Goal: Task Accomplishment & Management: Manage account settings

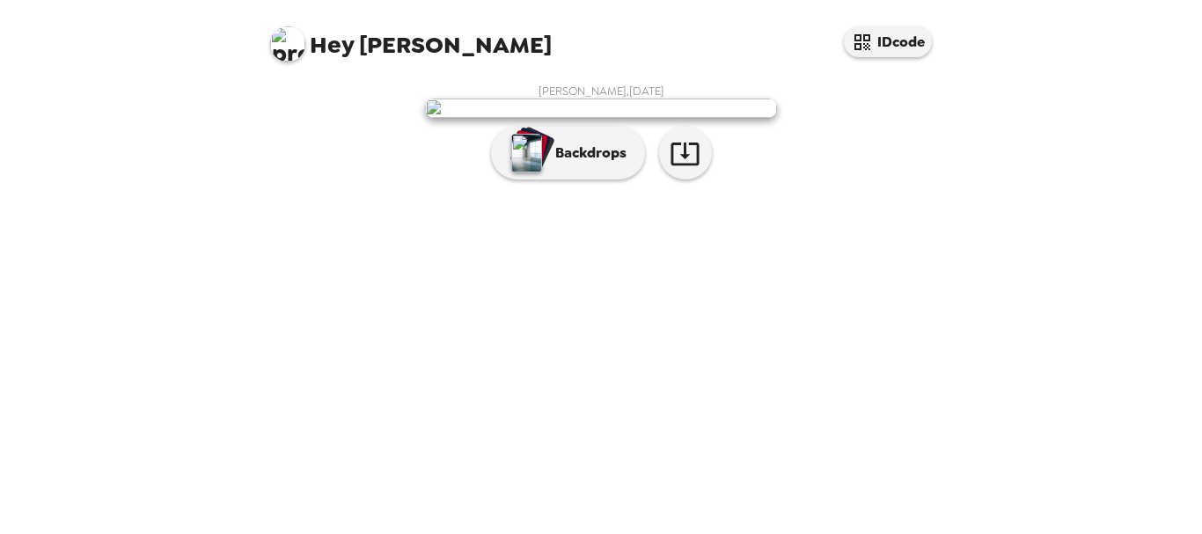
scroll to position [18, 0]
click at [647, 118] on img at bounding box center [601, 108] width 352 height 19
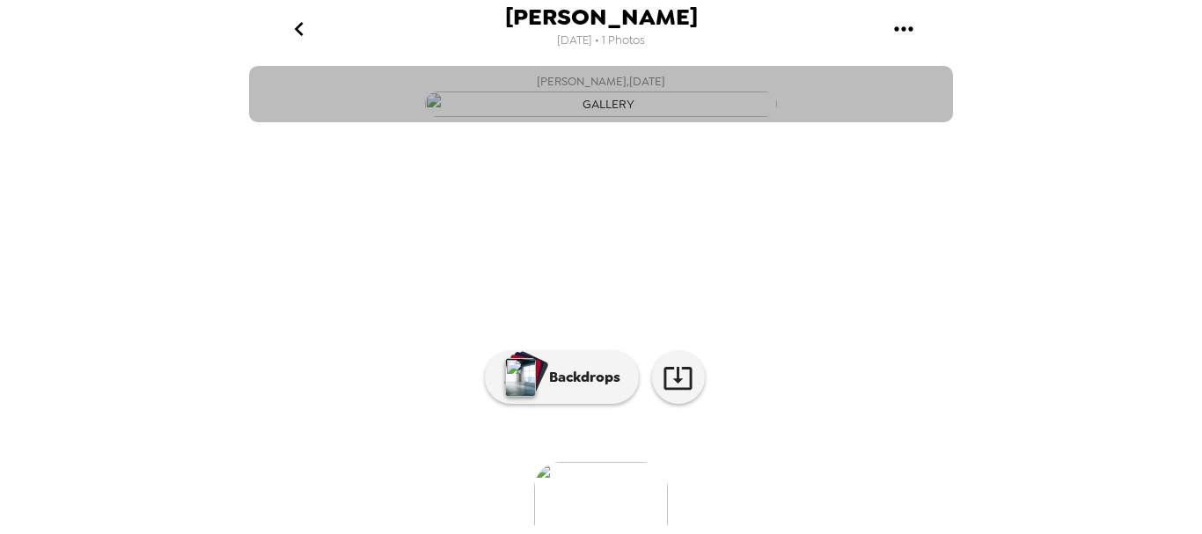
click at [839, 122] on button "[PERSON_NAME] , [DATE]" at bounding box center [601, 94] width 704 height 56
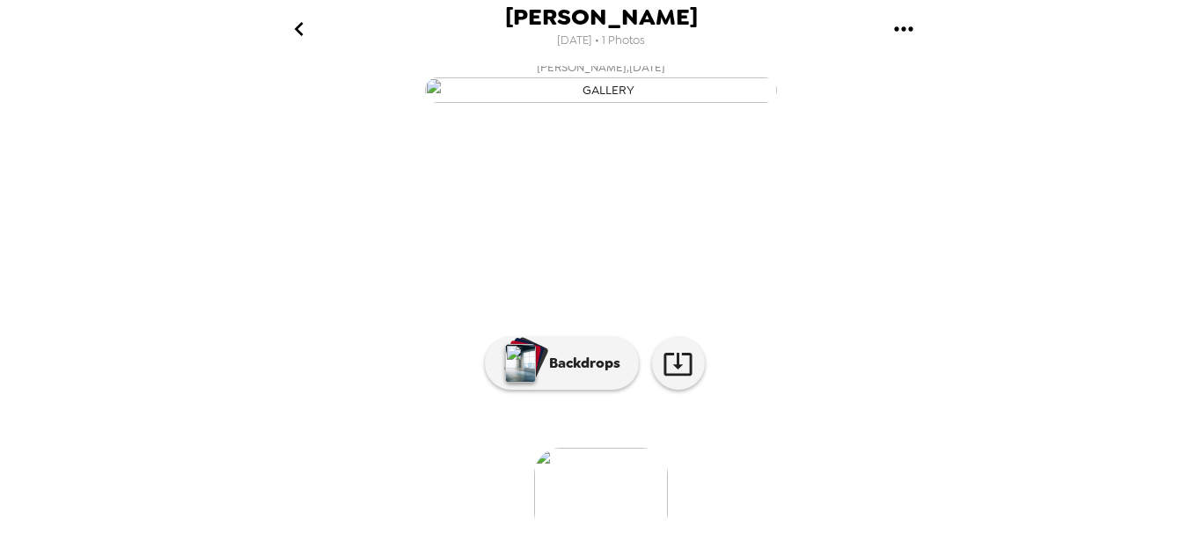
scroll to position [227, 0]
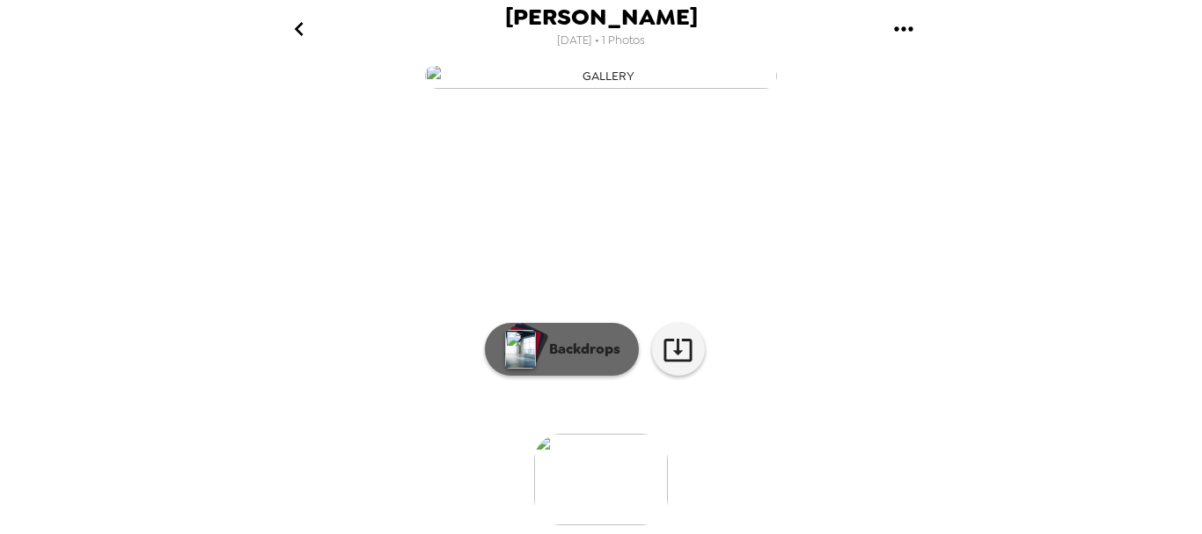
click at [567, 344] on p "Backdrops" at bounding box center [580, 349] width 80 height 21
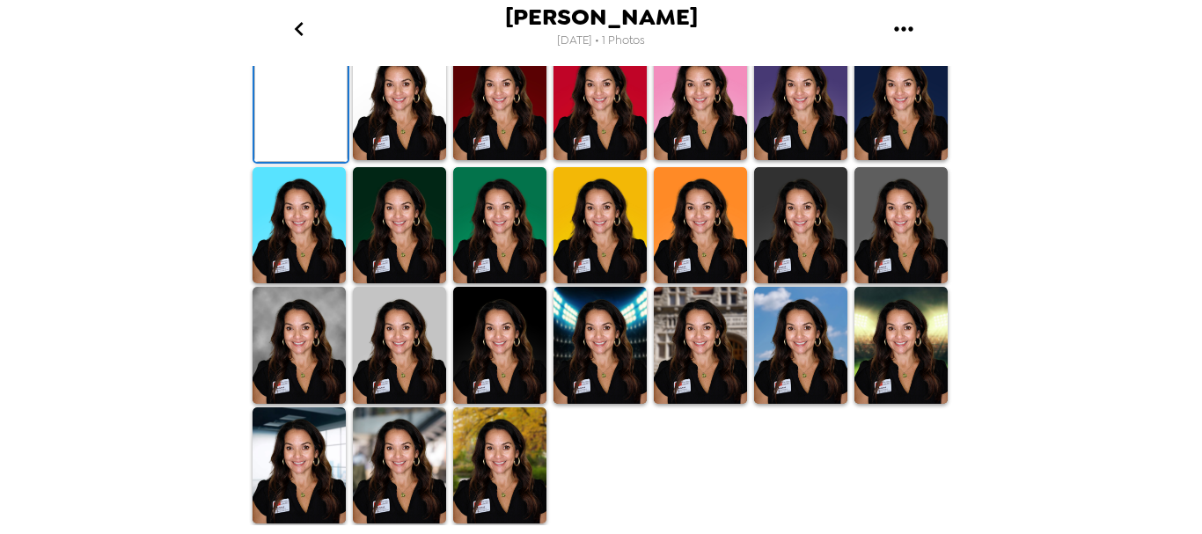
scroll to position [523, 0]
click at [415, 353] on img at bounding box center [399, 345] width 93 height 117
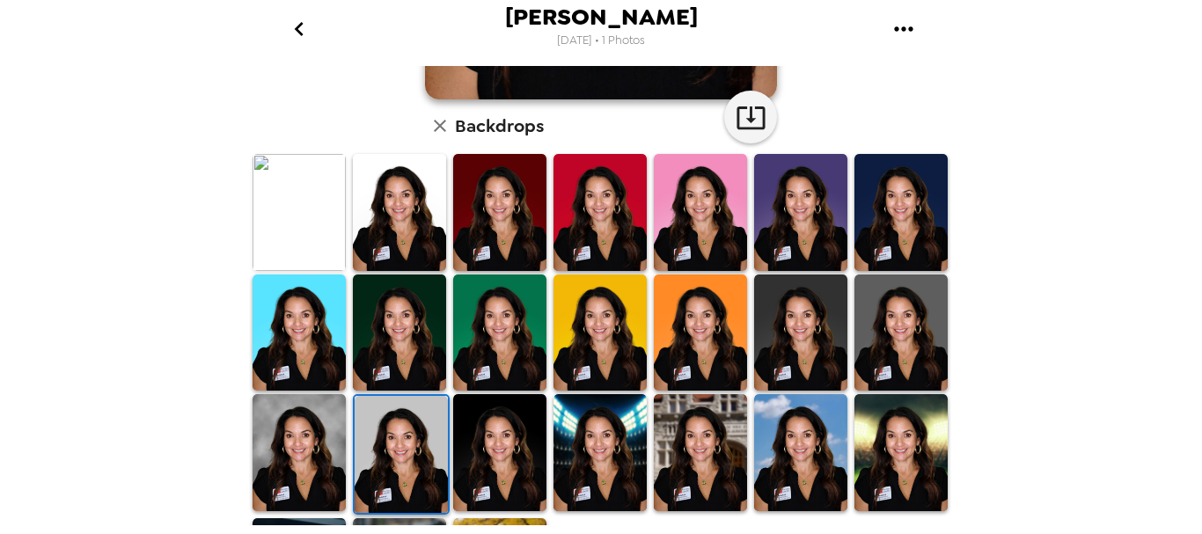
scroll to position [422, 0]
